Goal: Browse casually: Explore the website without a specific task or goal

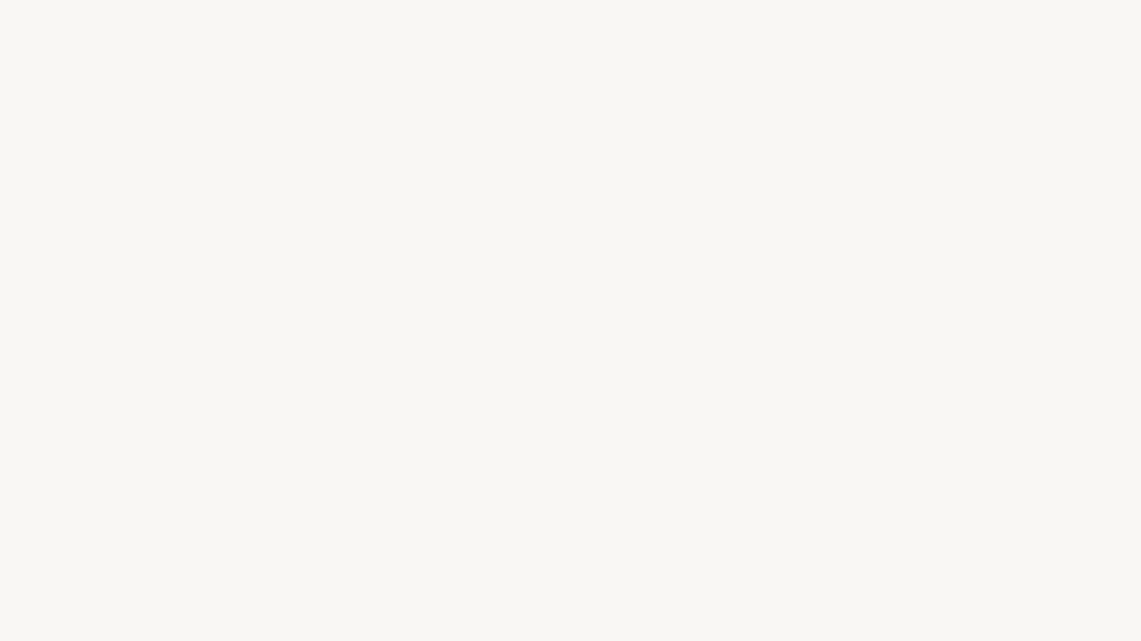
select select "FR"
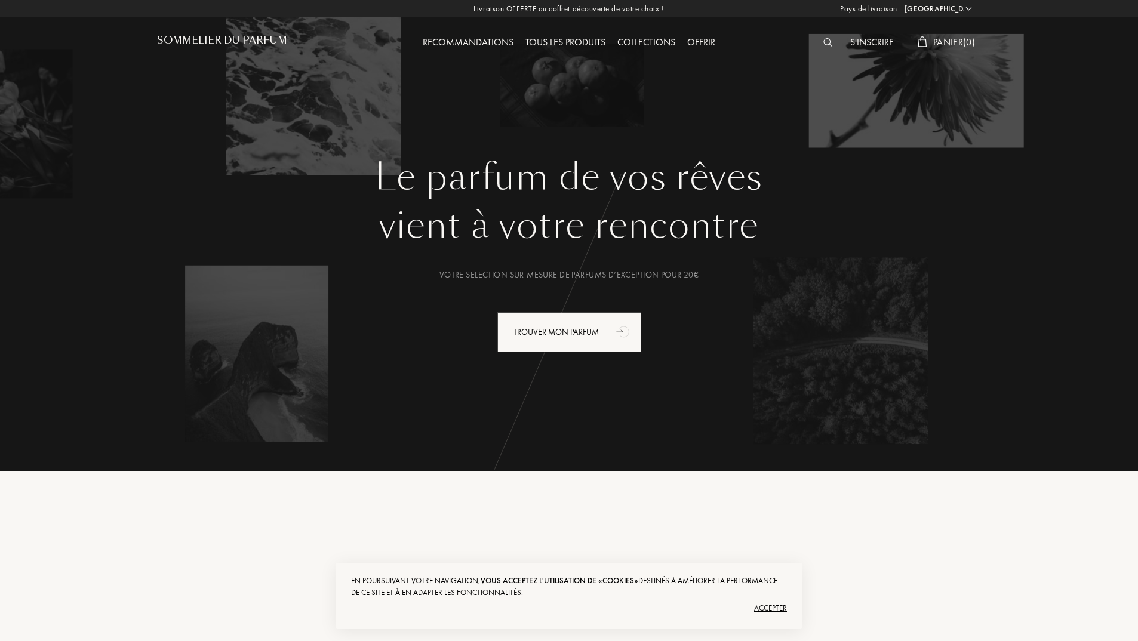
click at [165, 37] on h1 "Sommelier du Parfum" at bounding box center [222, 40] width 130 height 11
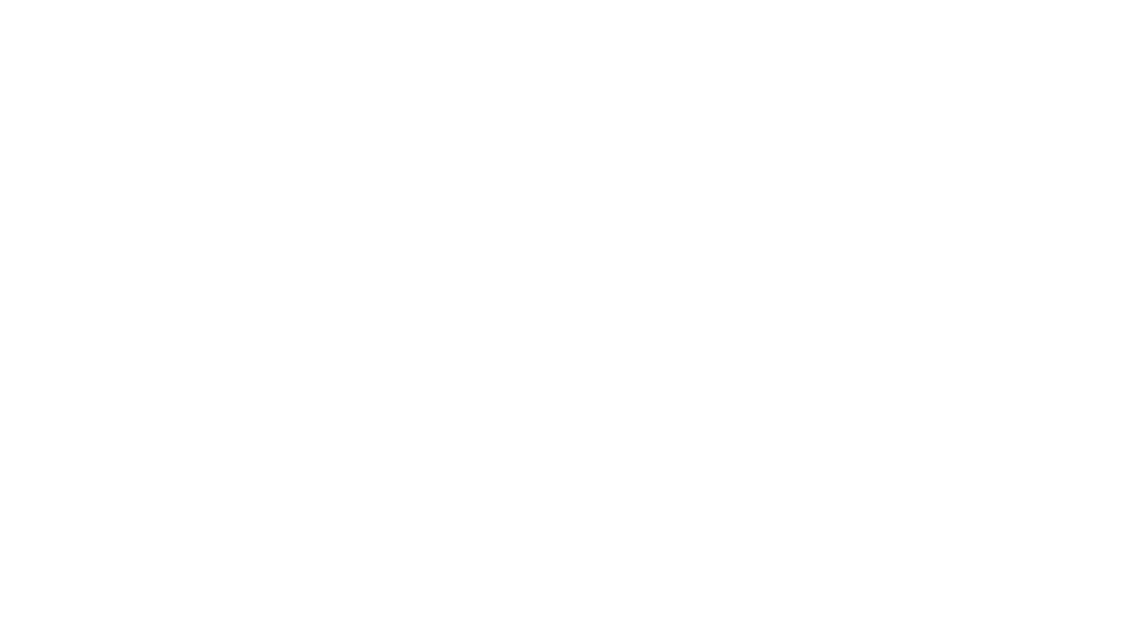
click at [0, 0] on html at bounding box center [0, 0] width 0 height 0
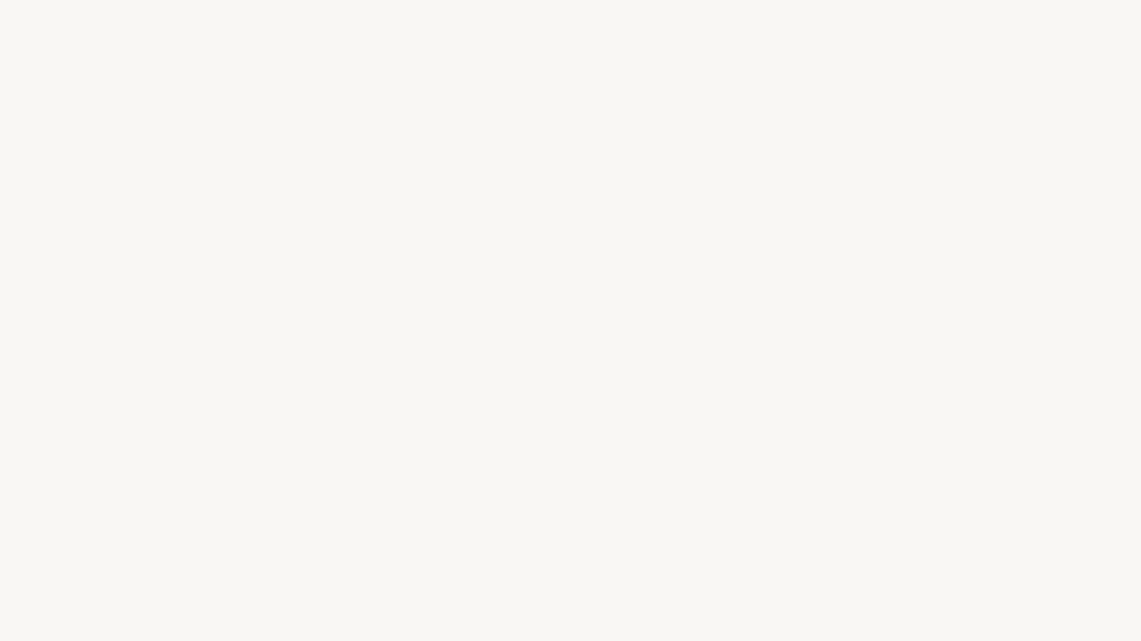
select select "FR"
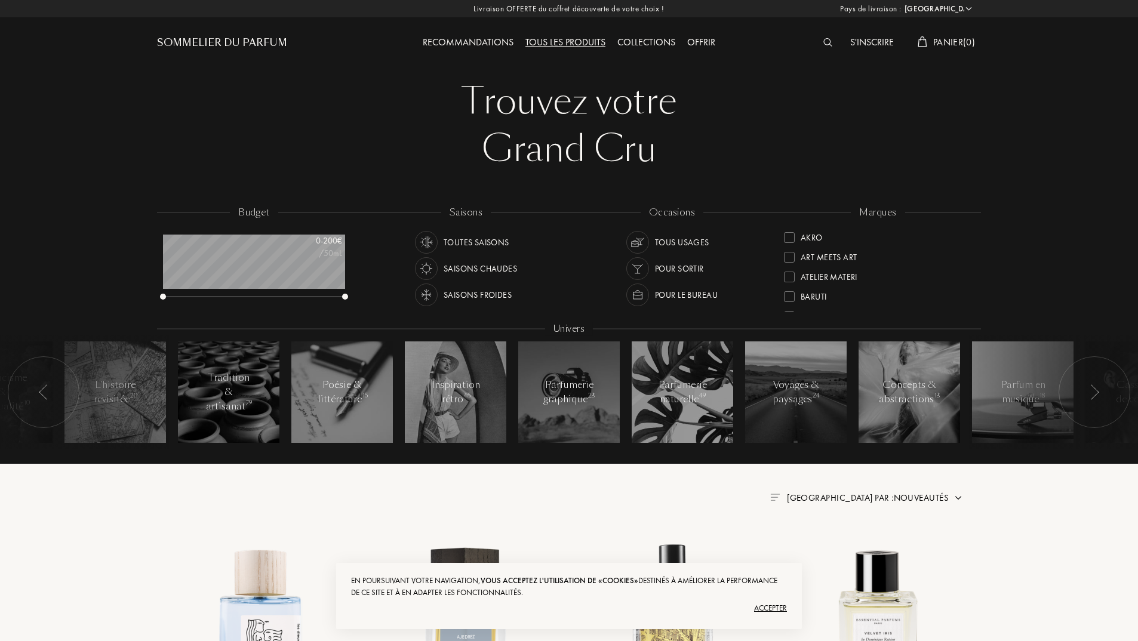
scroll to position [60, 182]
click at [880, 213] on div "marques" at bounding box center [878, 213] width 54 height 14
drag, startPoint x: 969, startPoint y: 253, endPoint x: 973, endPoint y: 278, distance: 25.4
click at [973, 278] on div "marques Akro Art Meets Art Atelier Materi [PERSON_NAME]-Papillon Cépages Parfum…" at bounding box center [878, 259] width 206 height 107
click at [973, 313] on div at bounding box center [569, 317] width 824 height 9
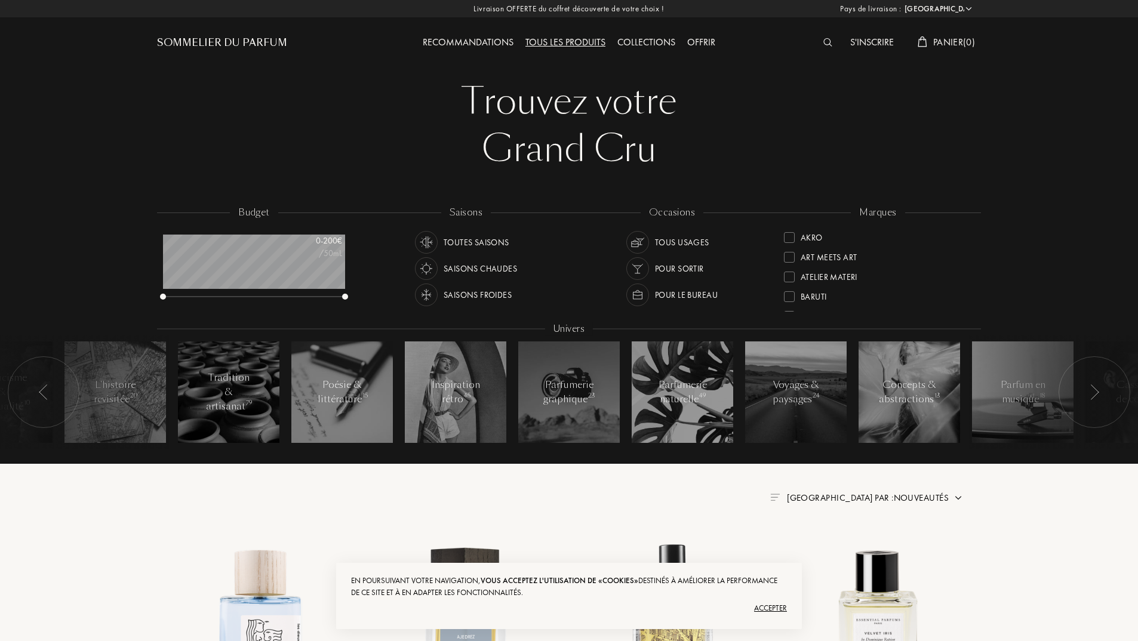
drag, startPoint x: 963, startPoint y: 307, endPoint x: 975, endPoint y: 323, distance: 19.9
click at [975, 323] on div "budget 0 - 200 € /50mL saisons Toutes saisons Saisons chaudes Saisons froides o…" at bounding box center [569, 333] width 824 height 255
click at [880, 212] on div "marques" at bounding box center [878, 213] width 54 height 14
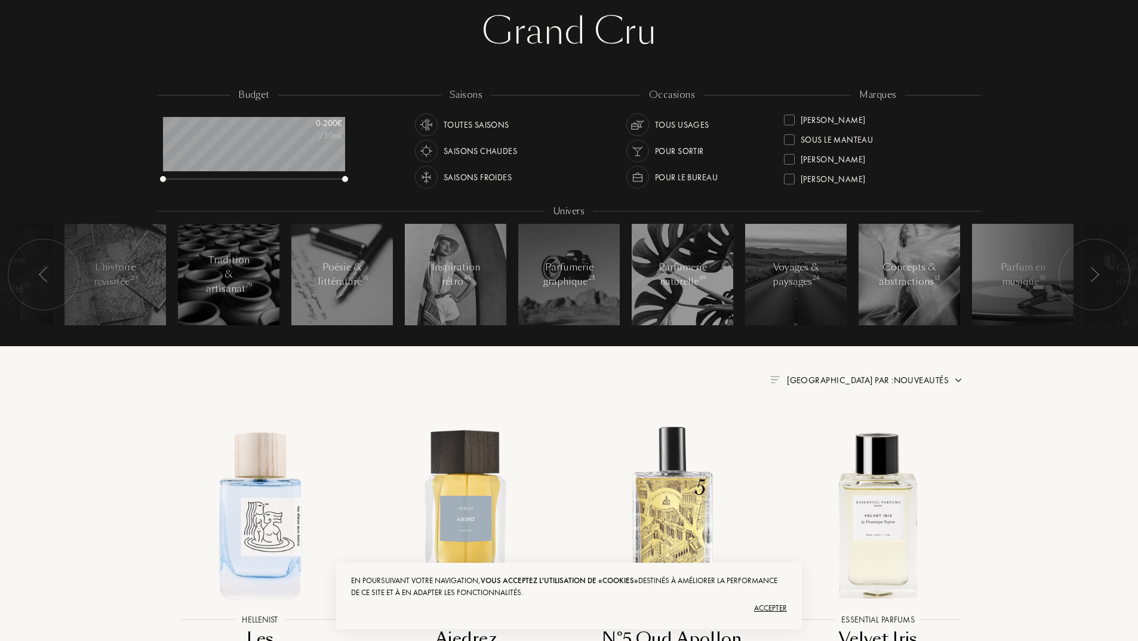
scroll to position [119, 0]
